Goal: Task Accomplishment & Management: Use online tool/utility

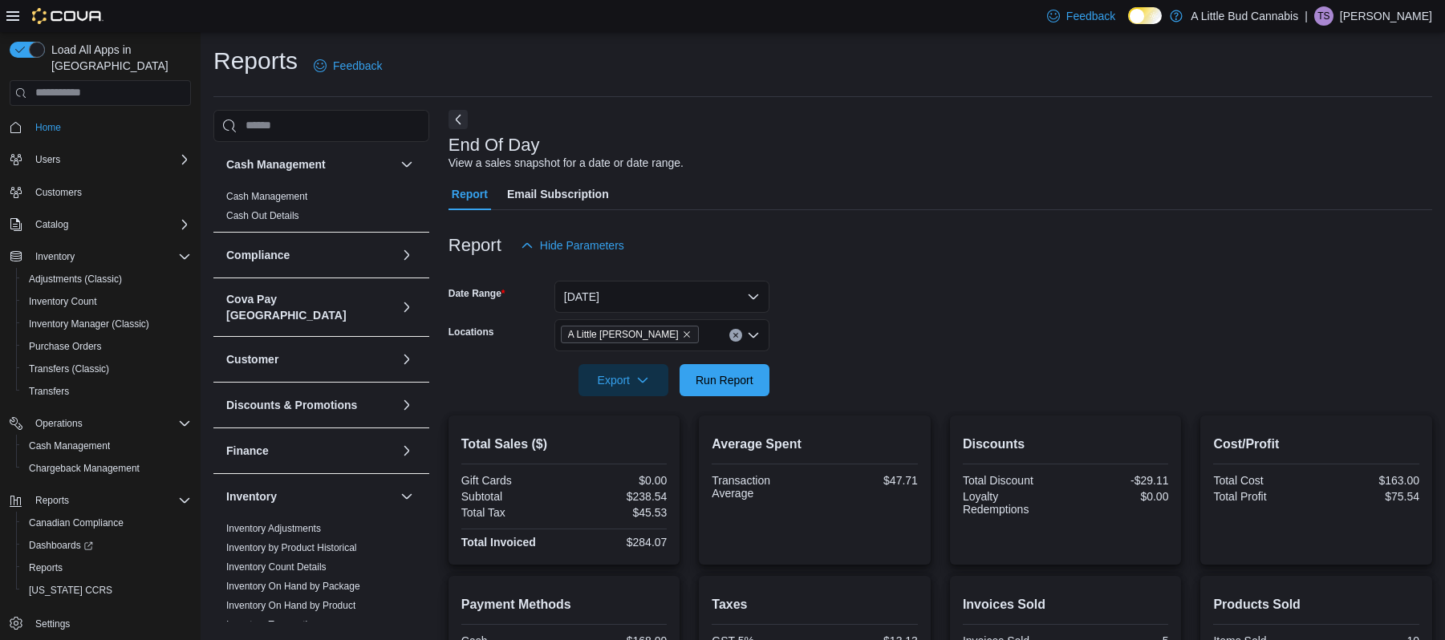
scroll to position [203, 0]
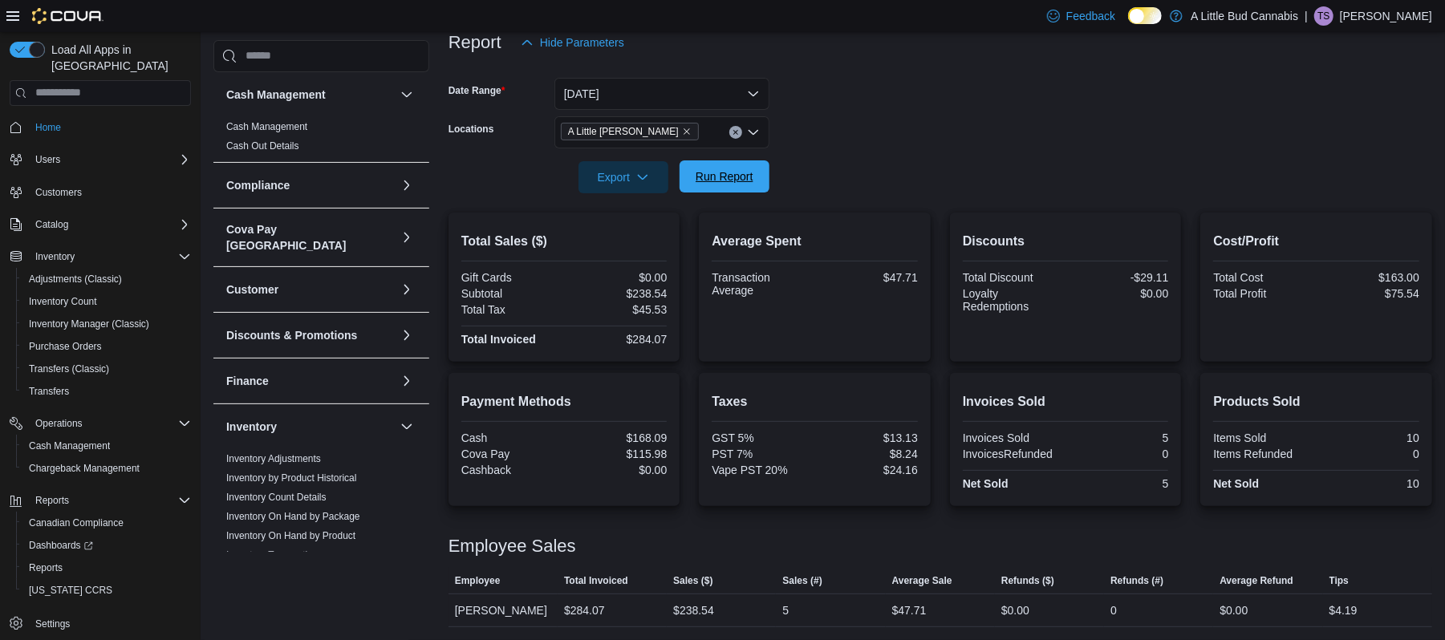
click at [733, 187] on span "Run Report" at bounding box center [724, 176] width 71 height 32
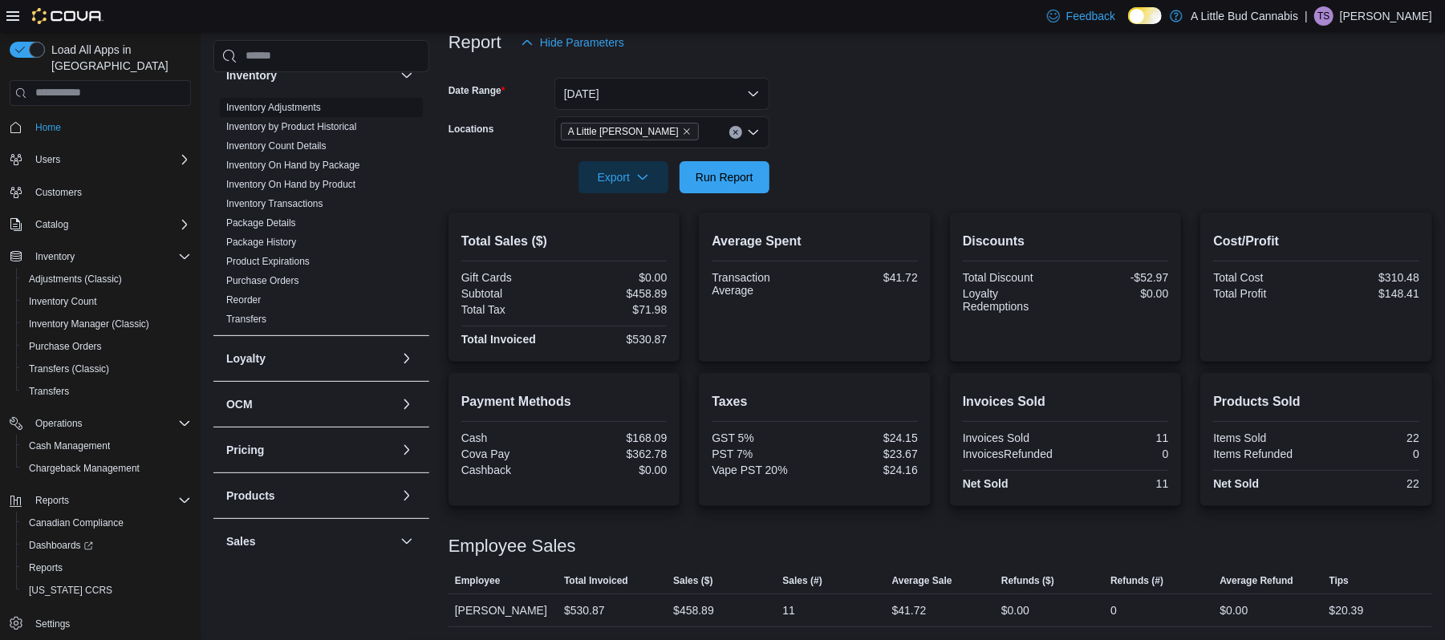
scroll to position [361, 0]
click at [280, 169] on link "Inventory On Hand by Product" at bounding box center [290, 174] width 129 height 11
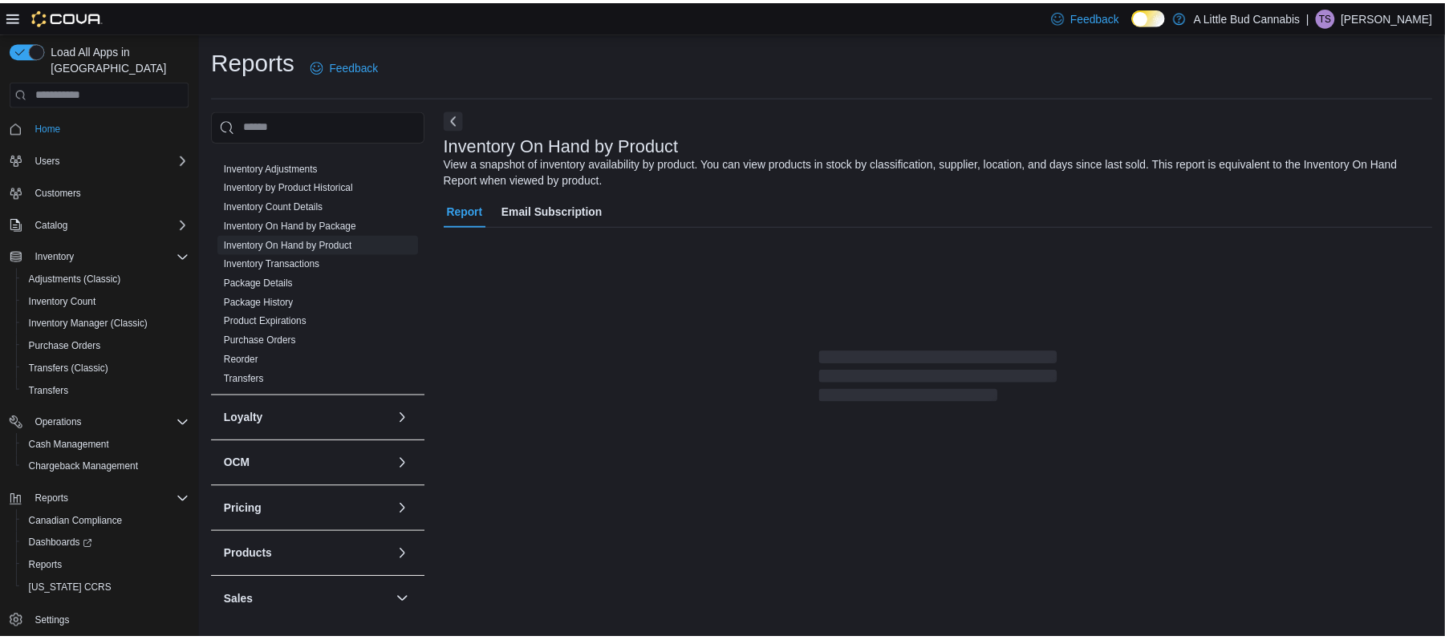
scroll to position [6, 0]
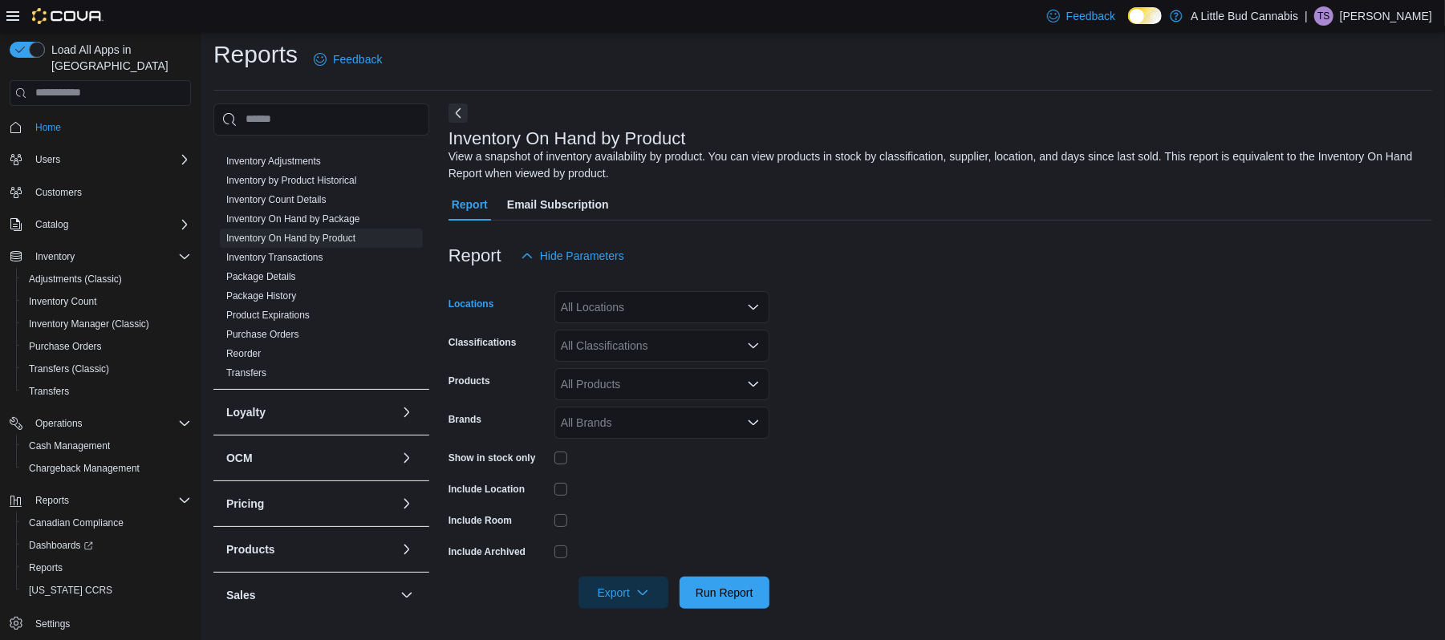
click at [684, 295] on div "All Locations" at bounding box center [661, 307] width 215 height 32
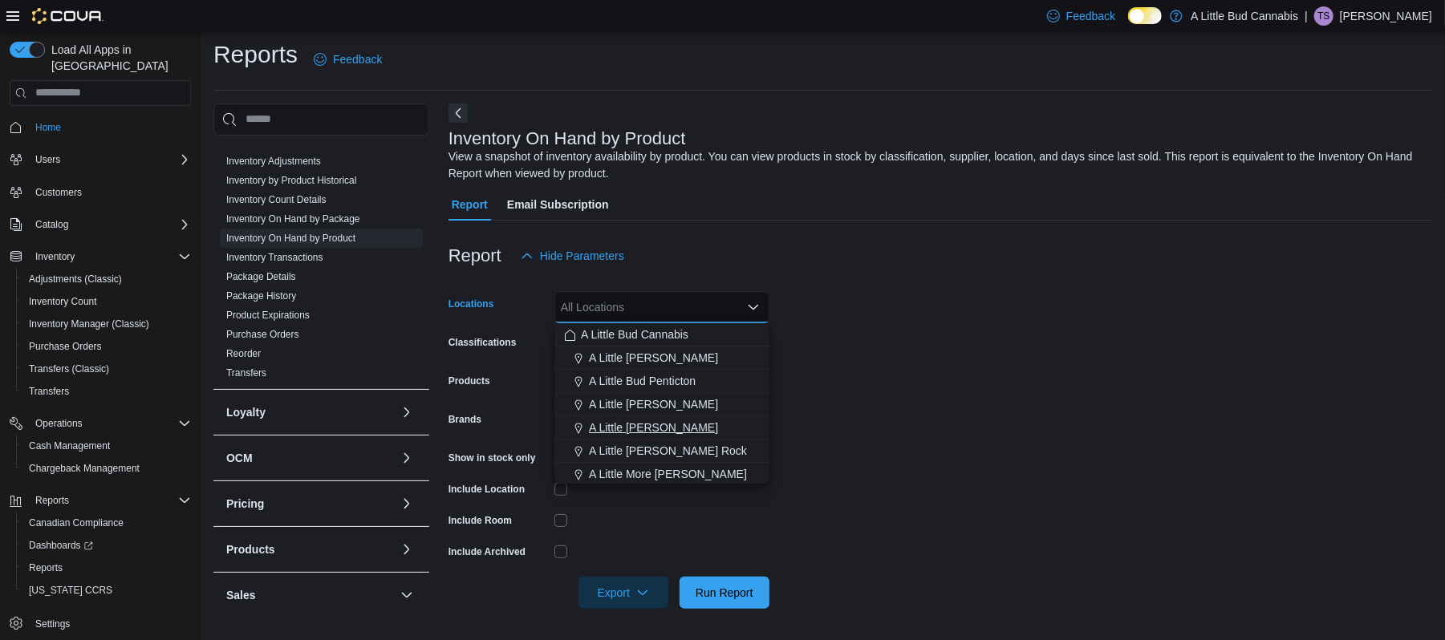
click at [669, 428] on span "A Little [PERSON_NAME]" at bounding box center [653, 427] width 129 height 16
click at [906, 472] on form "Locations A [GEOGRAPHIC_DATA][PERSON_NAME] Combo box. Selected. A Little [PERSO…" at bounding box center [939, 440] width 983 height 337
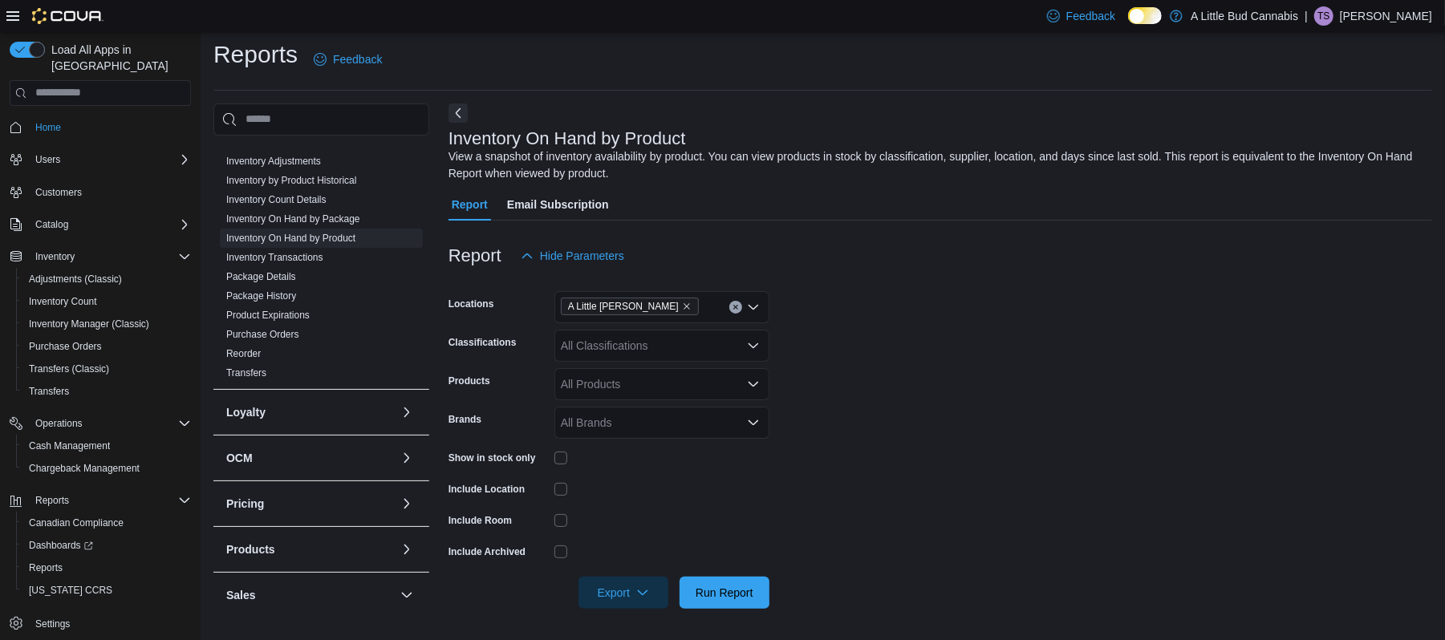
click at [629, 340] on div "All Classifications" at bounding box center [661, 346] width 215 height 32
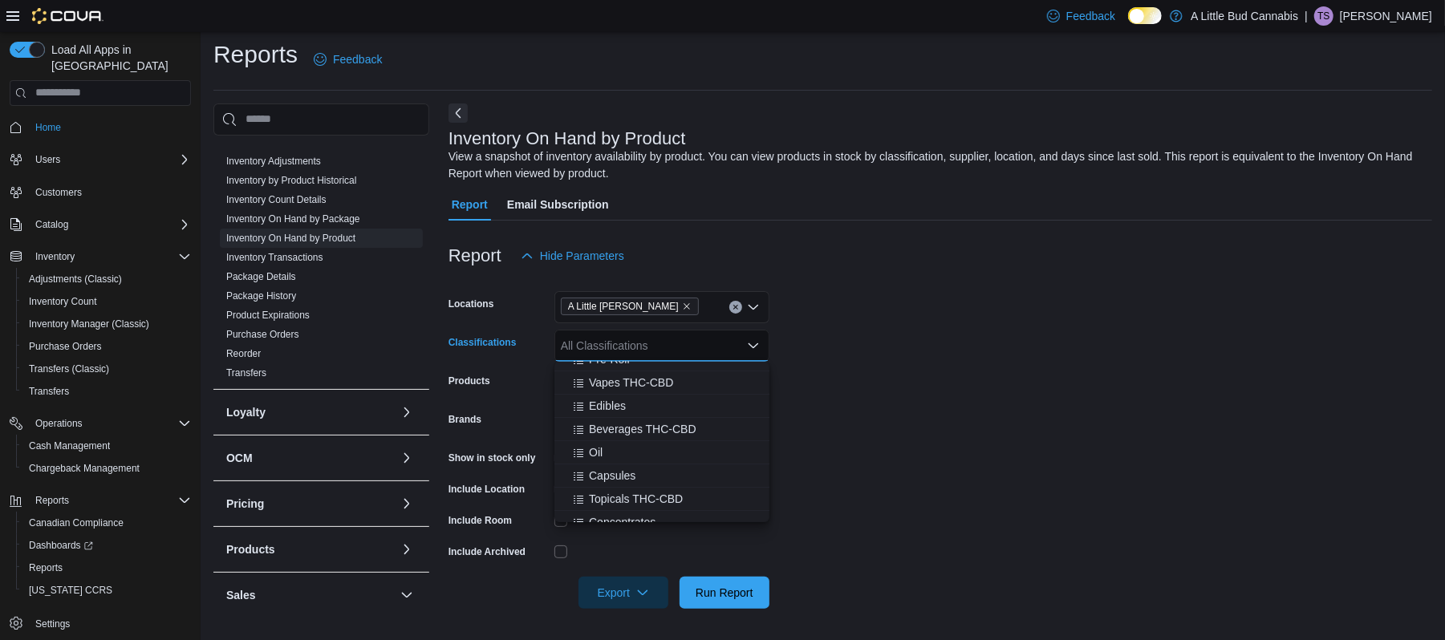
scroll to position [318, 0]
click at [614, 382] on span "Vapes THC-CBD" at bounding box center [631, 381] width 84 height 16
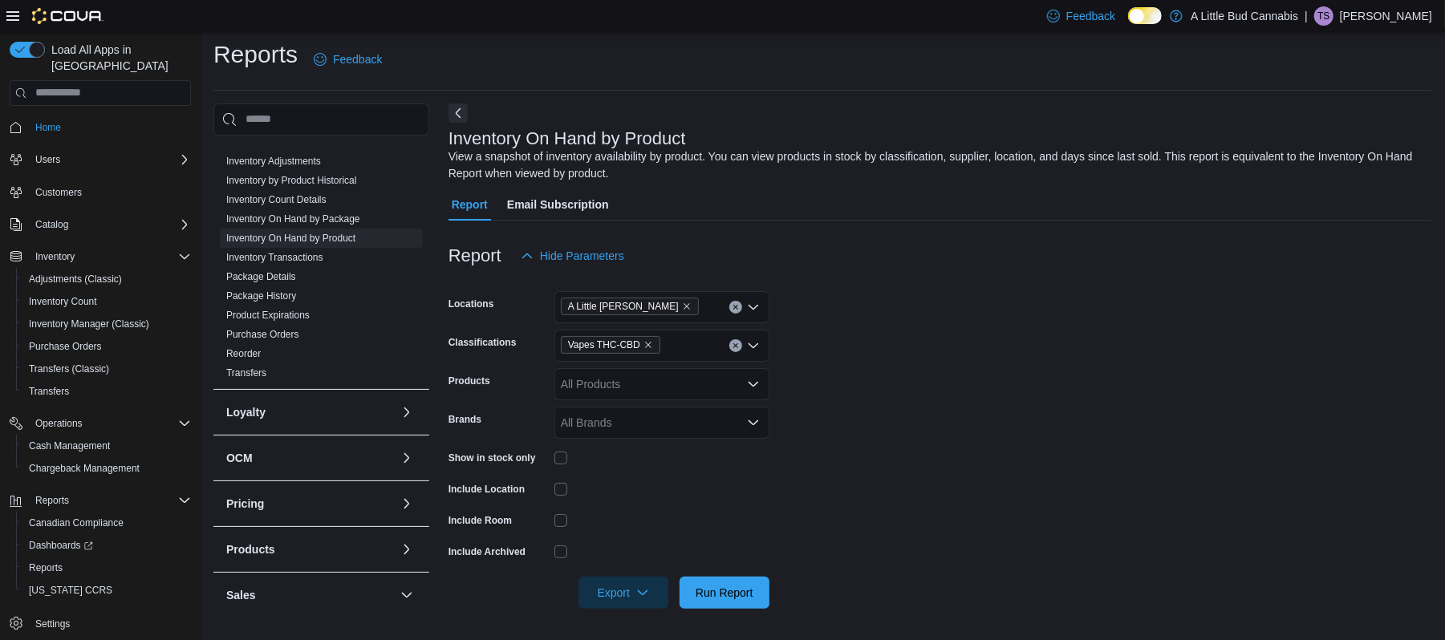
click at [935, 433] on form "Locations A Little [PERSON_NAME] Classifications Vapes THC-CBD Products All Pro…" at bounding box center [939, 440] width 983 height 337
click at [719, 369] on div "All Products" at bounding box center [661, 384] width 215 height 32
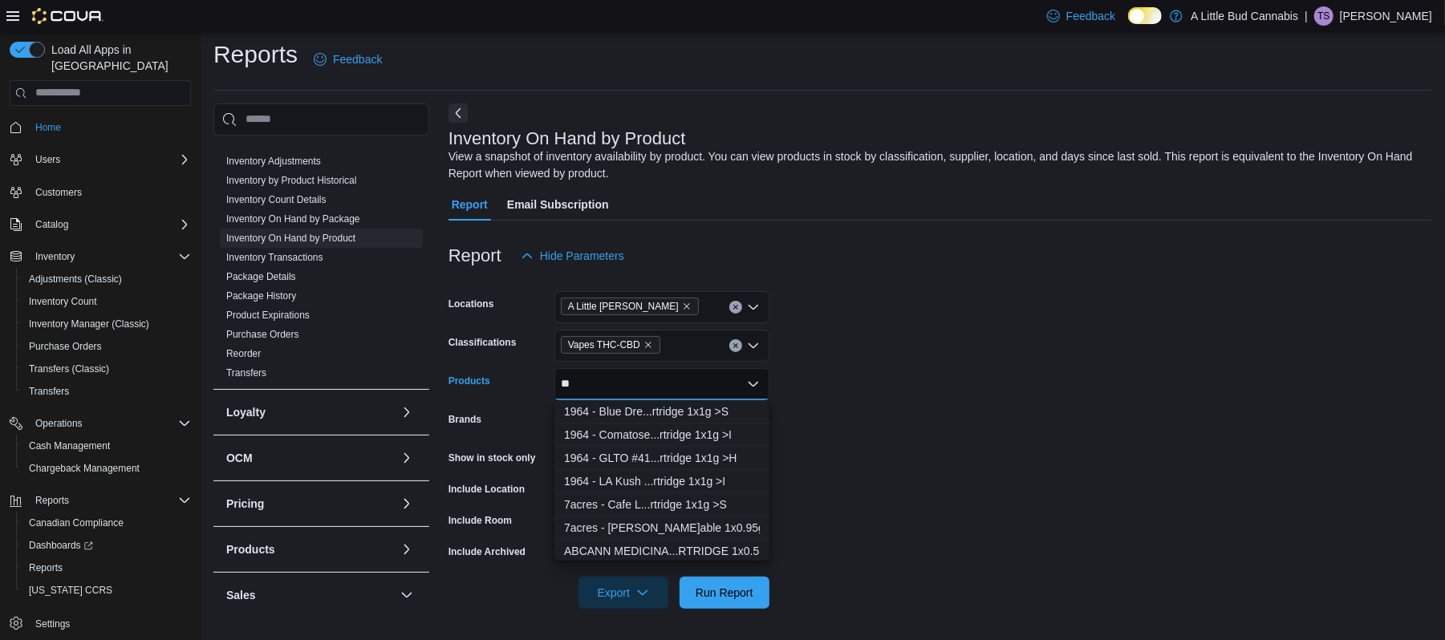
type input "*"
type input "*****"
click at [645, 509] on div "Adults Only - N...rtridge 1x1g >H" at bounding box center [662, 513] width 196 height 16
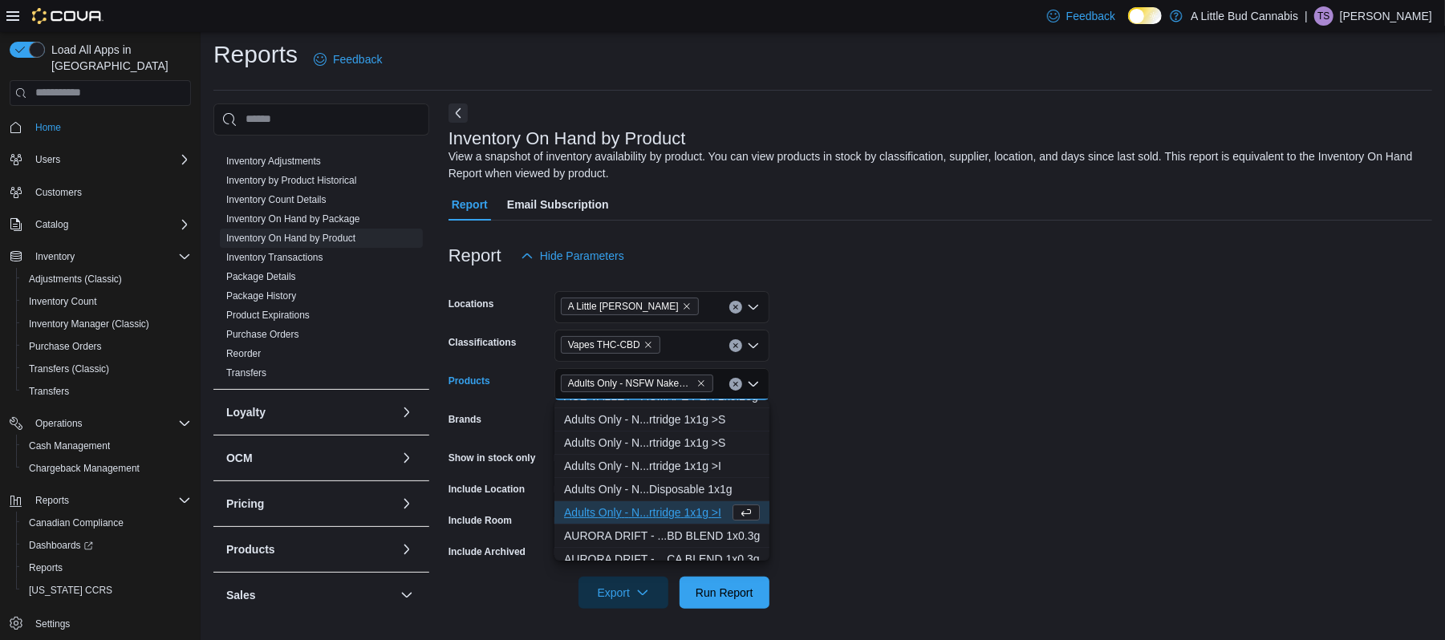
click at [1078, 454] on form "Locations A Little [PERSON_NAME] Classifications Vapes THC-CBD Products Adults …" at bounding box center [939, 440] width 983 height 337
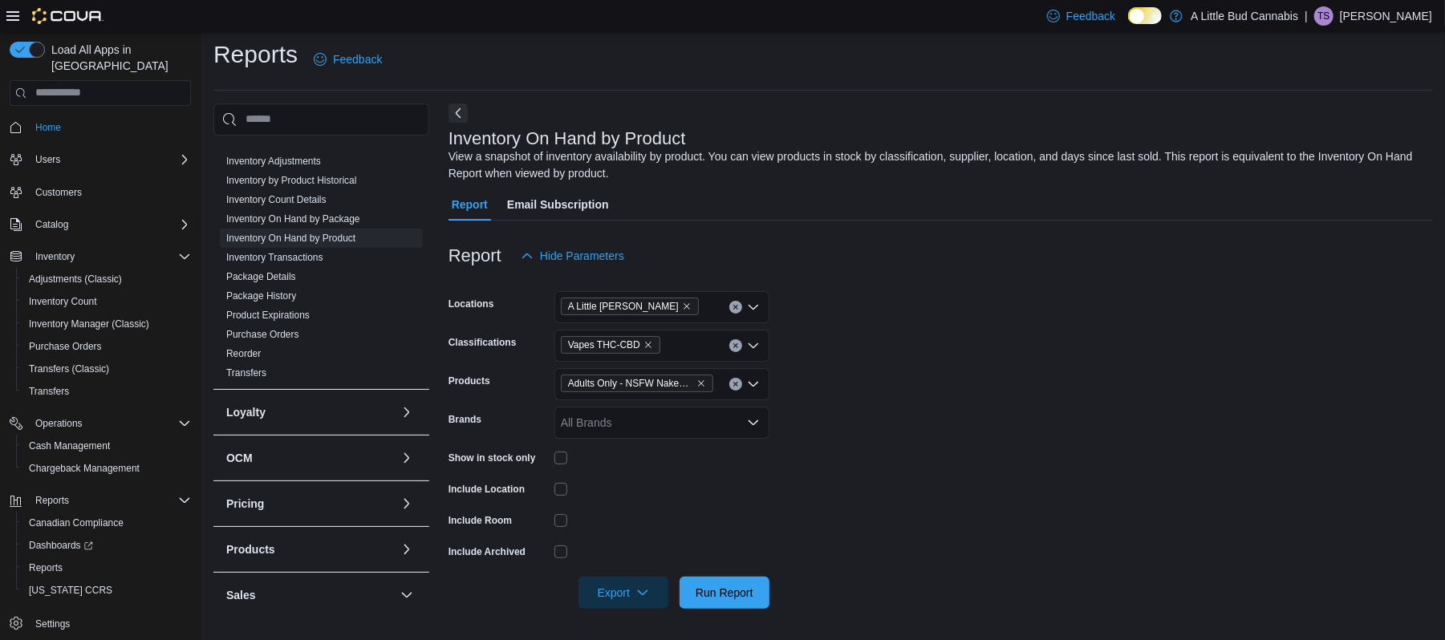
click at [723, 388] on div "Adults Only - NSFW Naked Solventless Diamond Cartridge 1x1g >H" at bounding box center [661, 384] width 215 height 32
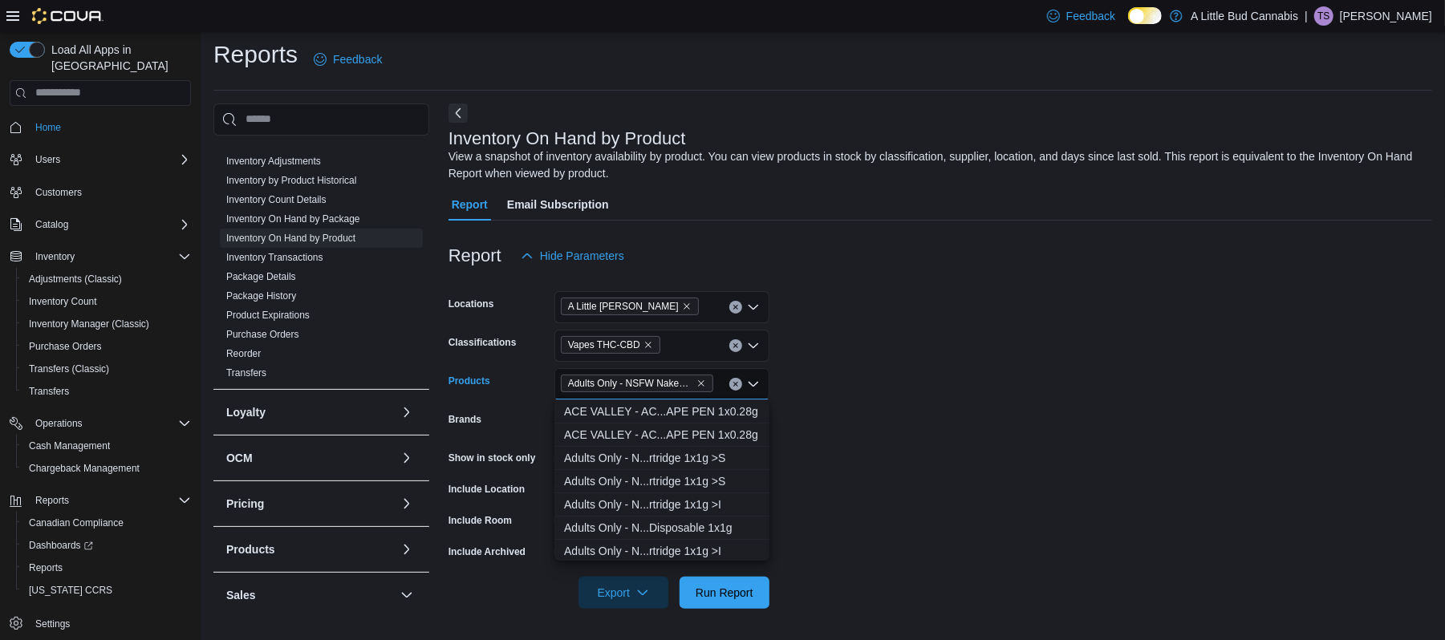
scroll to position [326, 0]
click at [662, 453] on div "A d u l t s O n l y - N . . . r t r i d g e 1 x 1 g > S" at bounding box center [662, 458] width 196 height 16
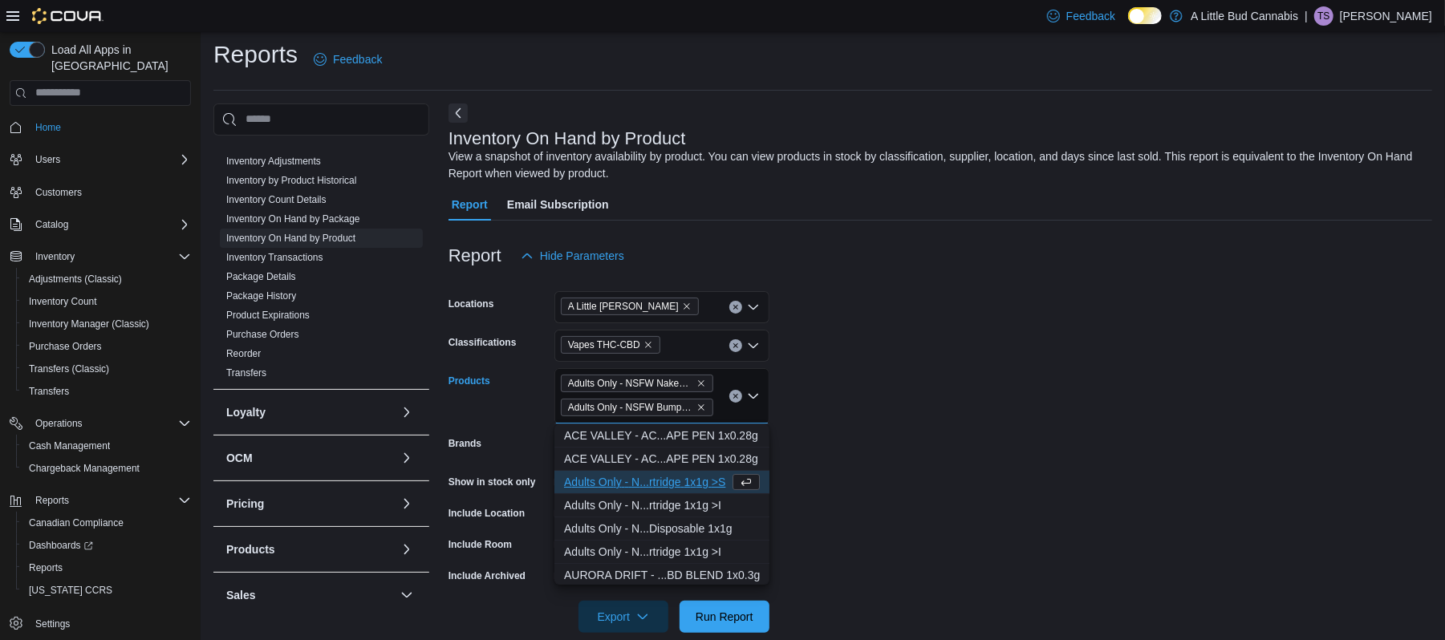
click at [1015, 462] on form "Locations A Little [PERSON_NAME] Classifications Vapes THC-CBD Products Adults …" at bounding box center [939, 452] width 983 height 361
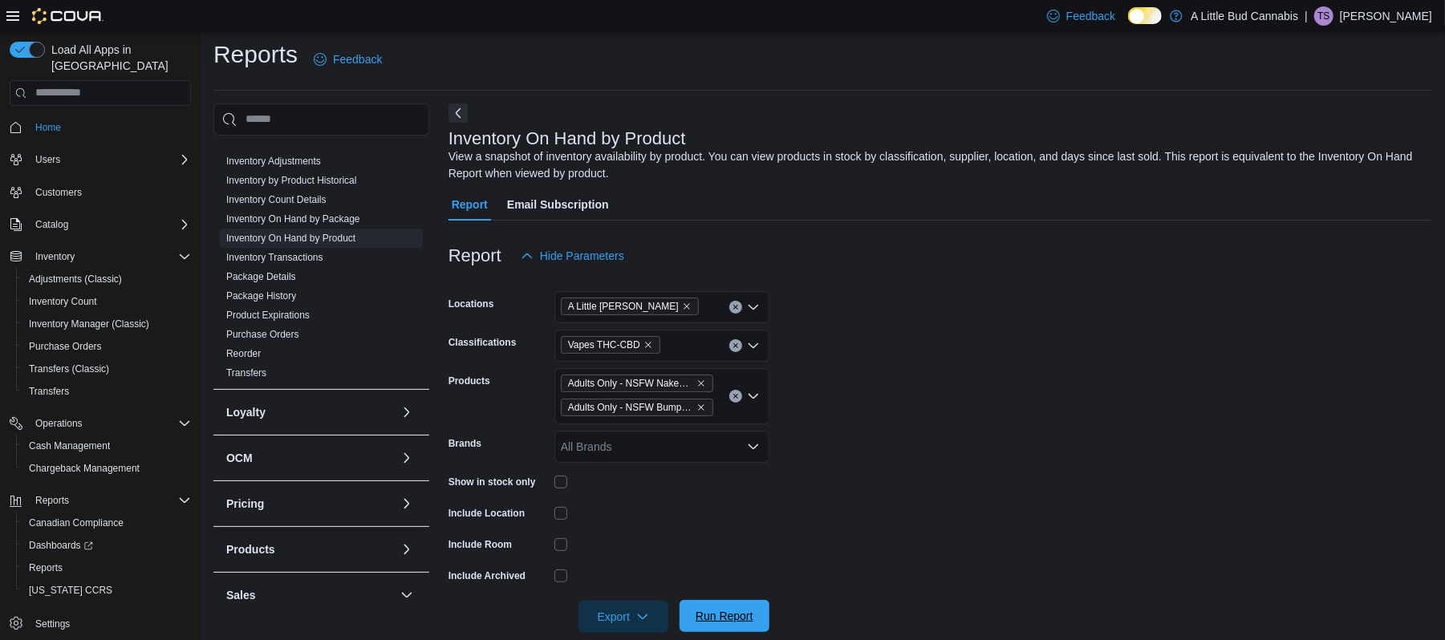
click at [751, 614] on span "Run Report" at bounding box center [724, 616] width 58 height 16
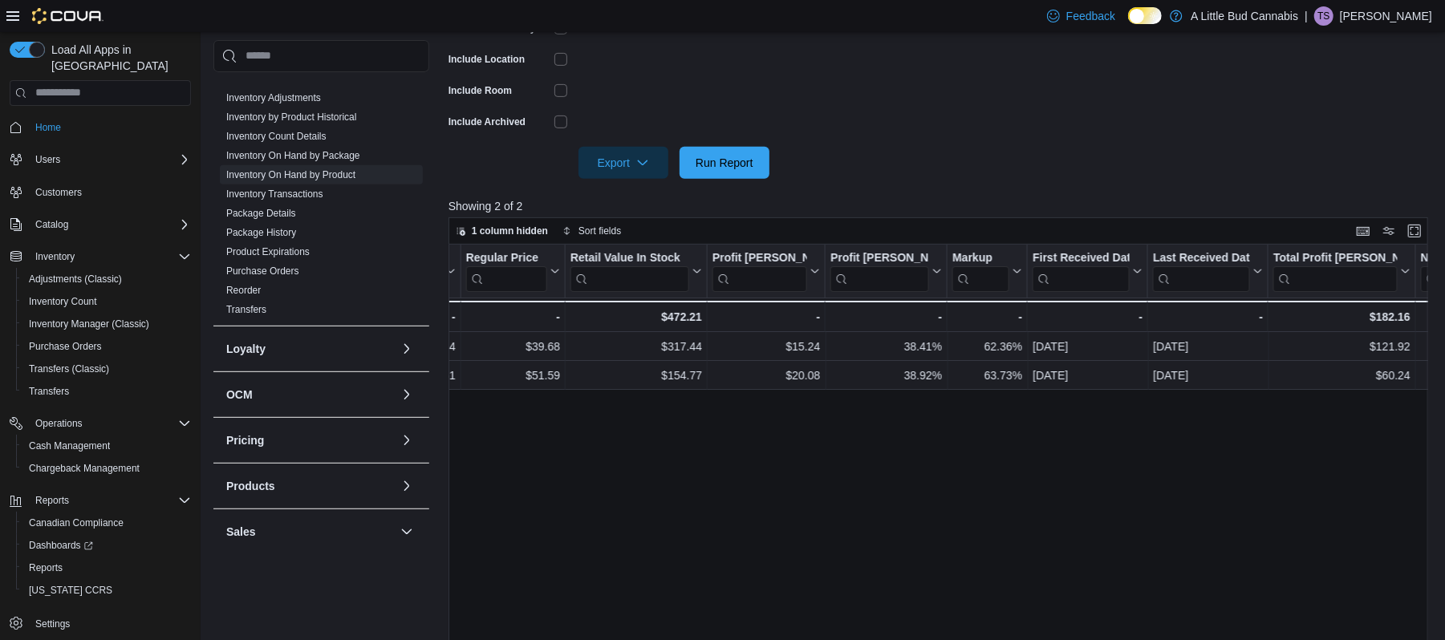
scroll to position [0, 1436]
drag, startPoint x: 1089, startPoint y: 565, endPoint x: 1256, endPoint y: -18, distance: 605.8
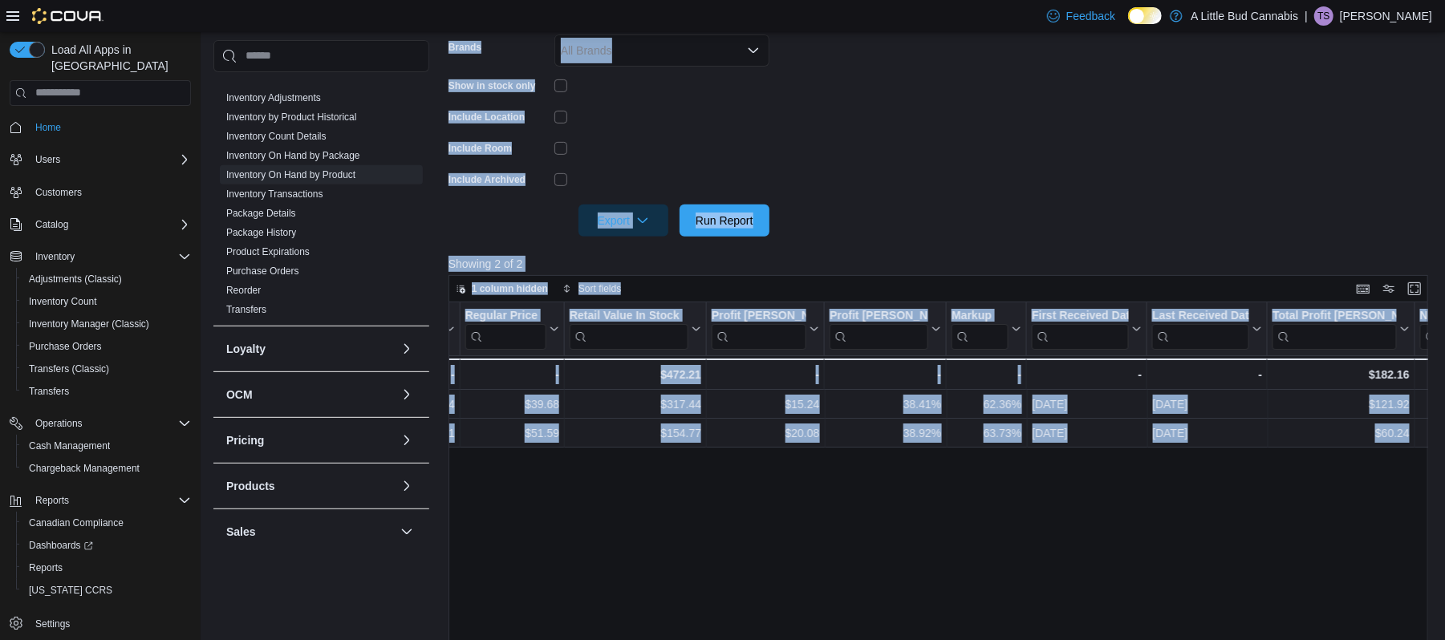
scroll to position [691, 0]
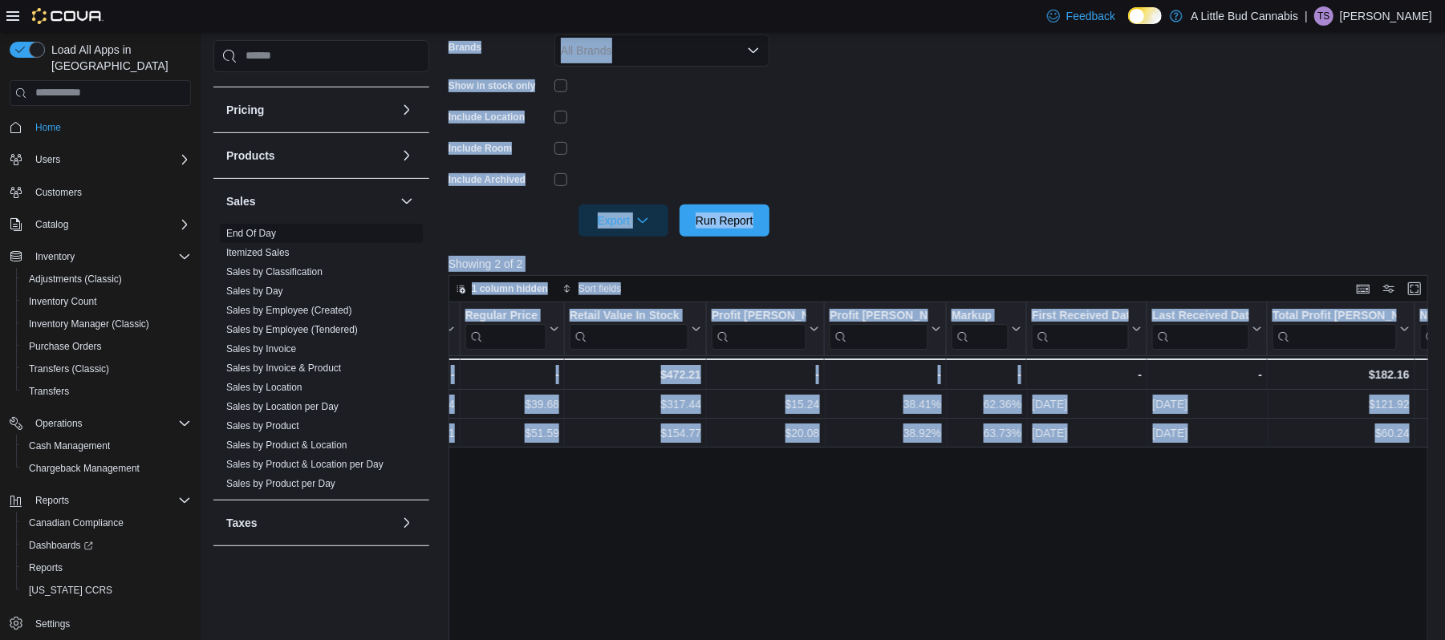
click at [235, 228] on link "End Of Day" at bounding box center [251, 233] width 50 height 11
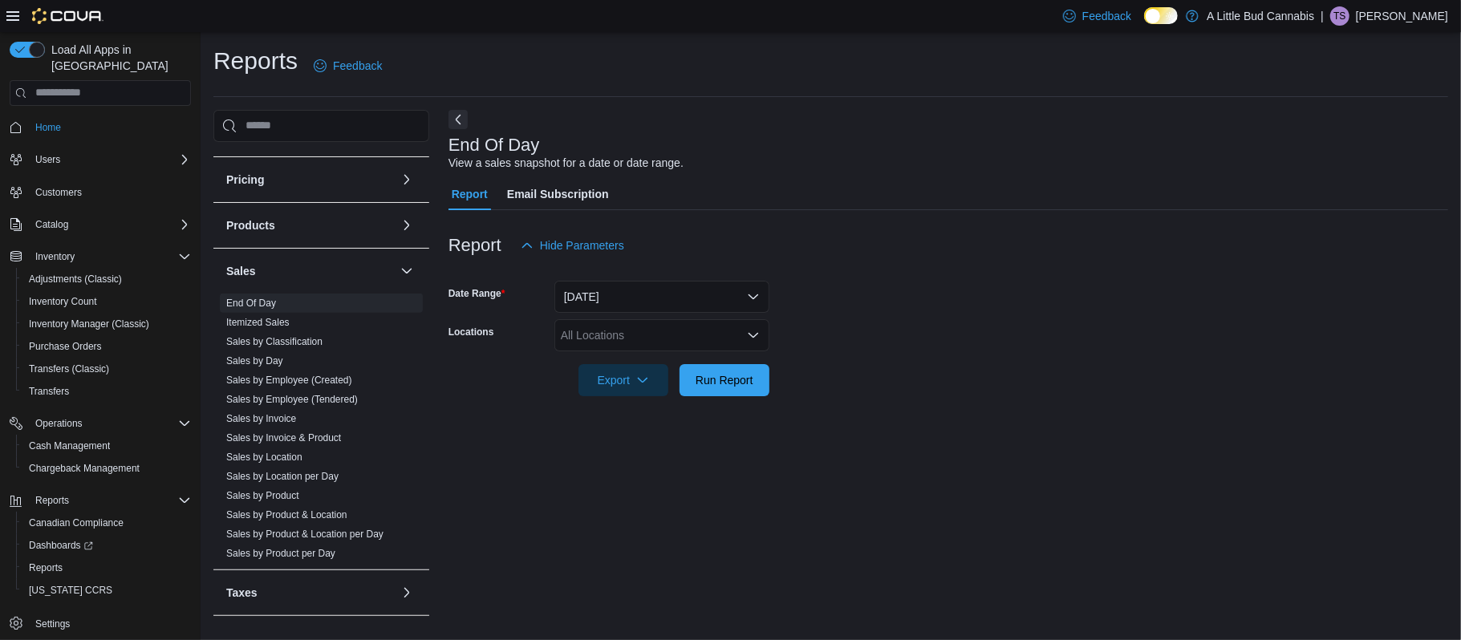
click at [592, 343] on div "All Locations" at bounding box center [661, 335] width 215 height 32
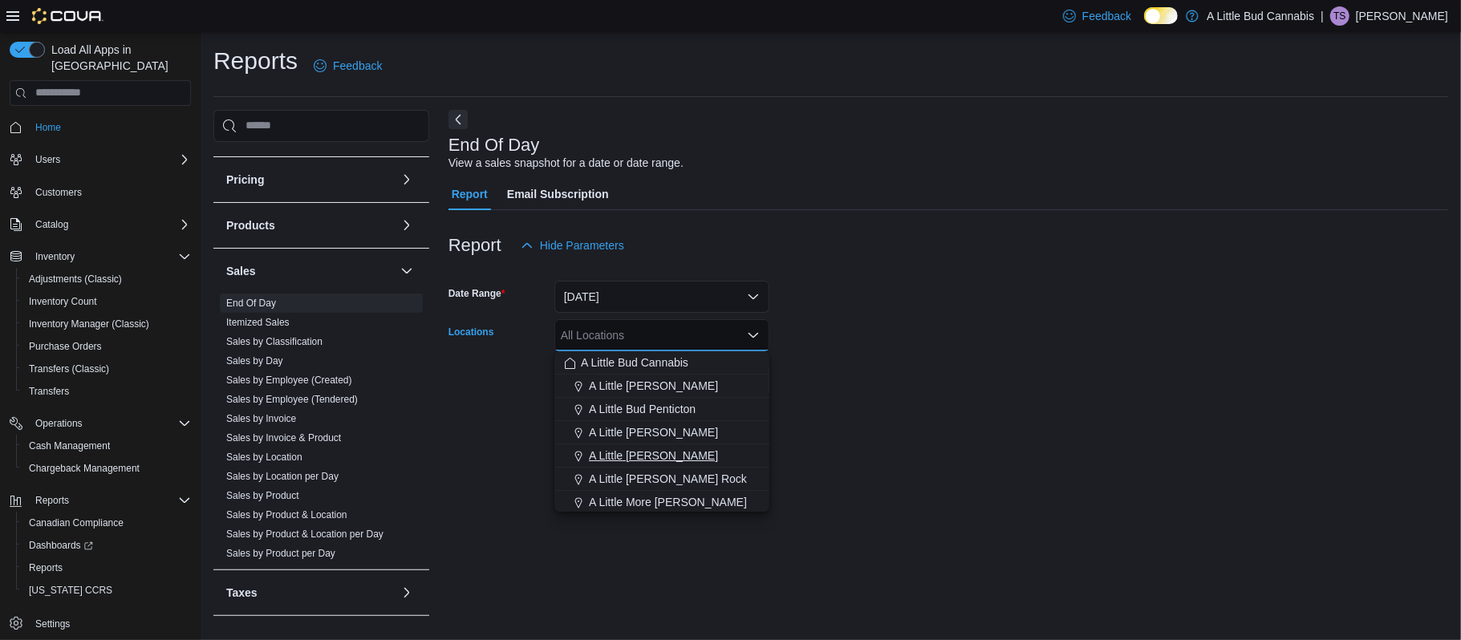
click at [630, 446] on button "A Little [PERSON_NAME]" at bounding box center [661, 455] width 215 height 23
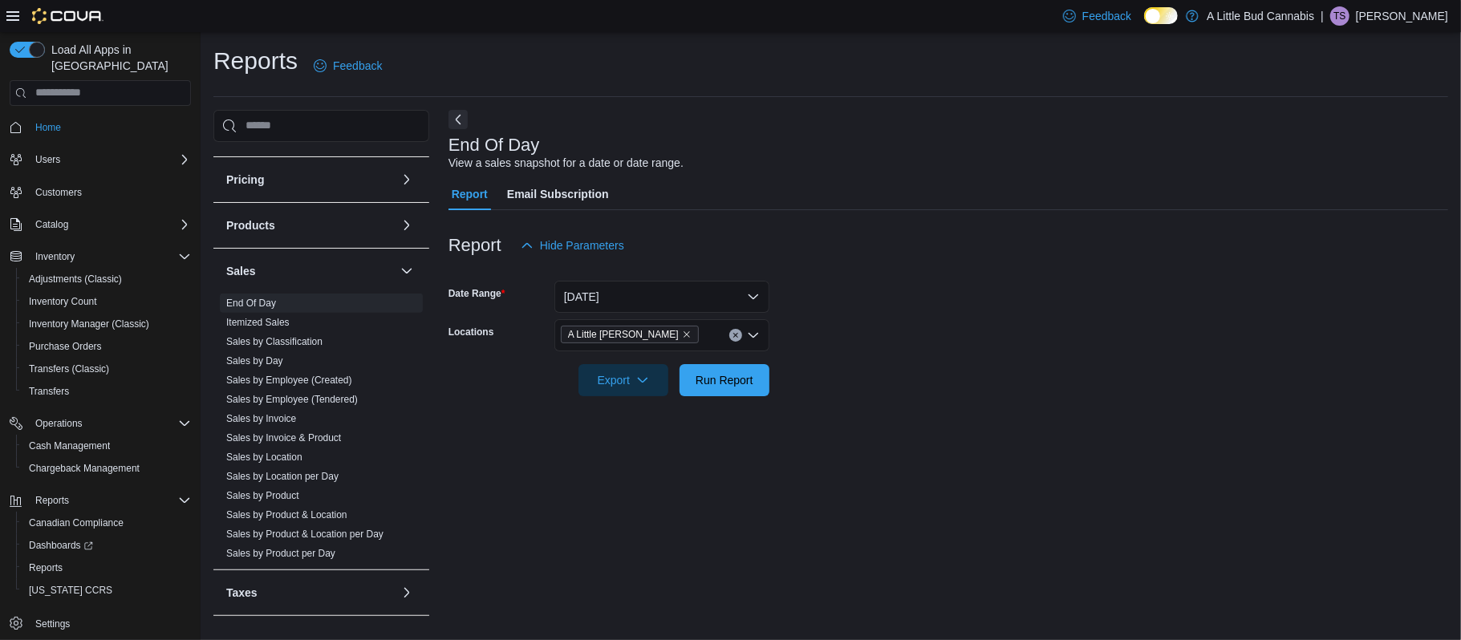
click at [803, 434] on div "End Of Day View a sales snapshot for a date or date range. Report Email Subscri…" at bounding box center [947, 366] width 999 height 513
click at [700, 387] on span "Run Report" at bounding box center [724, 379] width 58 height 16
